Goal: Task Accomplishment & Management: Use online tool/utility

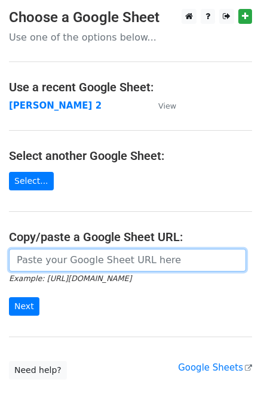
click at [37, 259] on input "url" at bounding box center [127, 260] width 237 height 23
type input "https://docs.google.com/spreadsheets/d/1ZDlVQjaDibfPTpoRrnWj8pjn7YSOO7xEi0WZbgJ…"
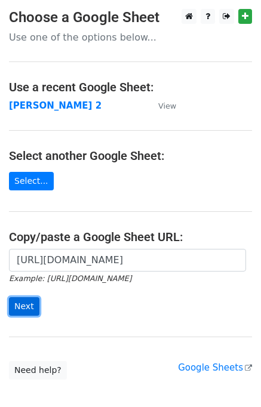
click at [18, 303] on input "Next" at bounding box center [24, 306] width 30 height 18
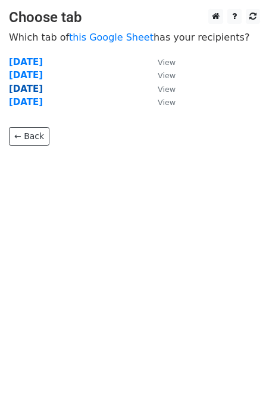
click at [42, 89] on strong "Thursday" at bounding box center [26, 88] width 34 height 11
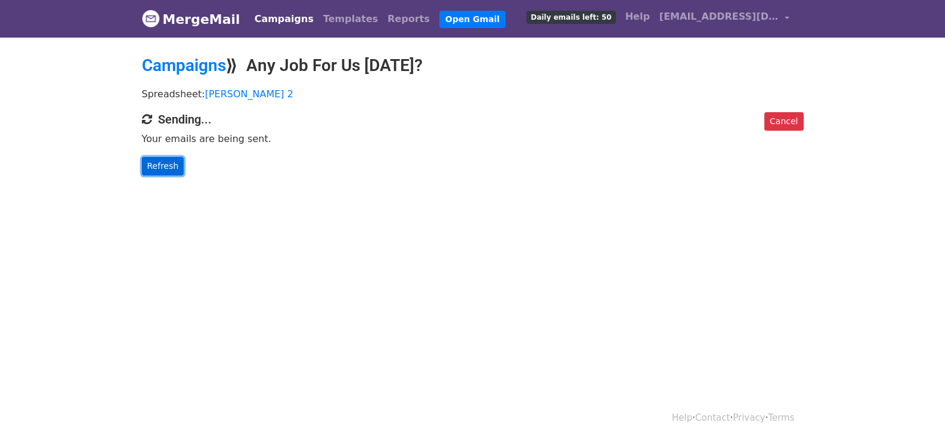
click at [171, 164] on link "Refresh" at bounding box center [163, 166] width 42 height 18
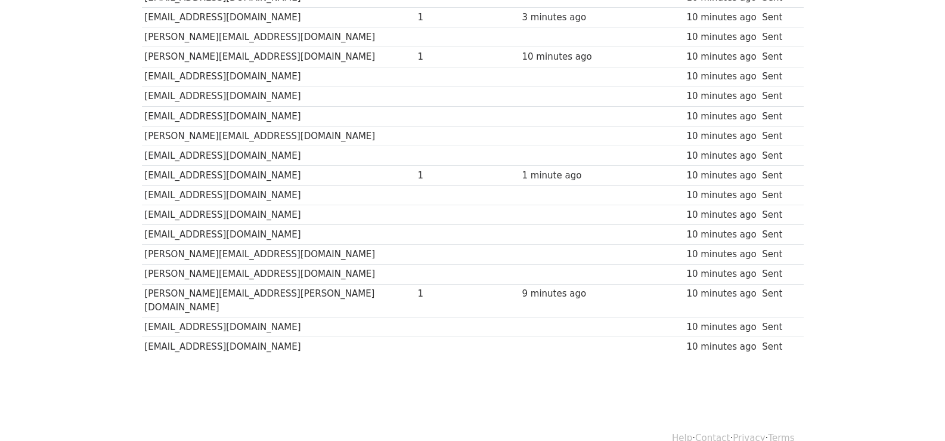
scroll to position [850, 0]
